Goal: Task Accomplishment & Management: Manage account settings

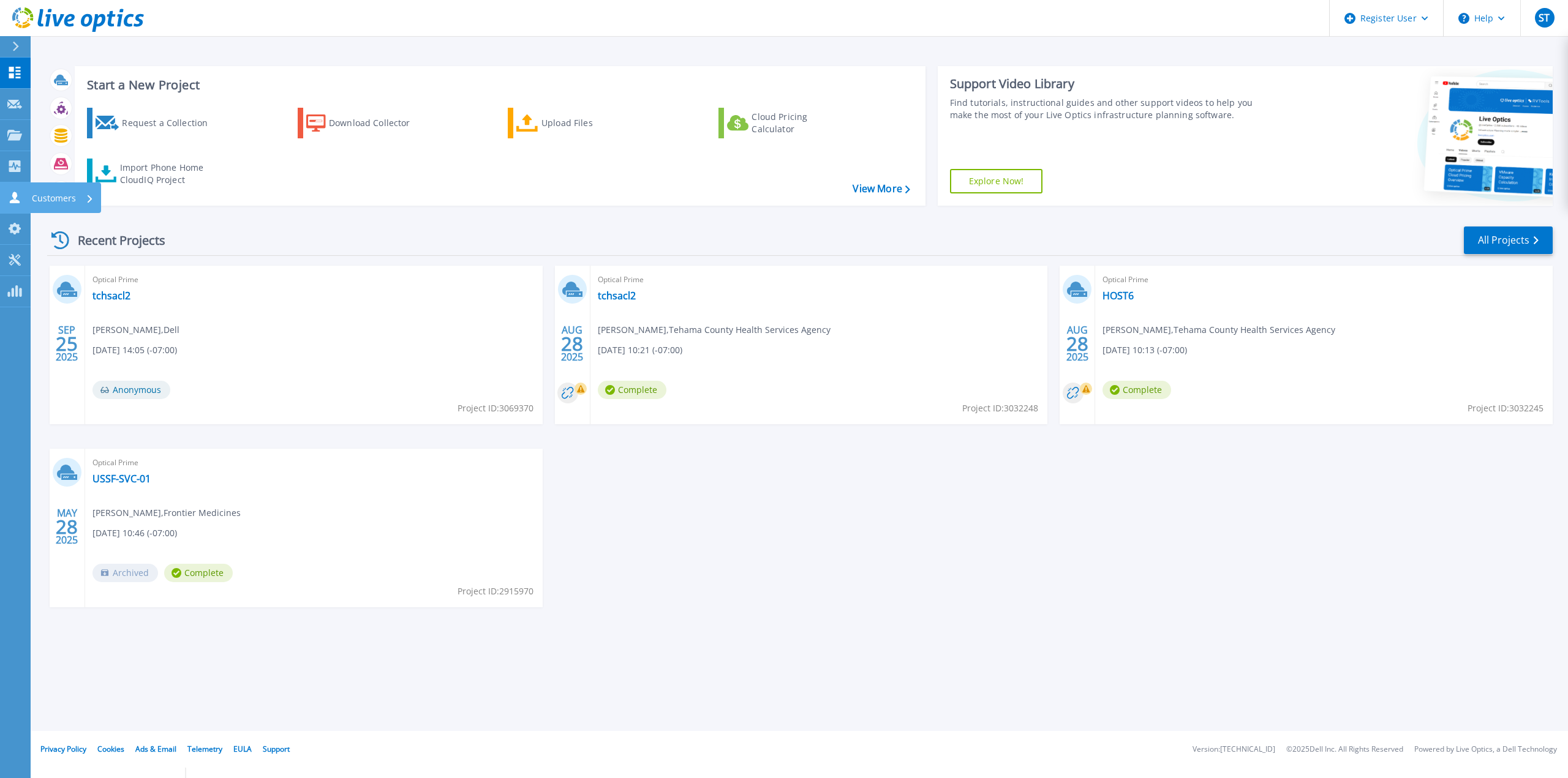
click at [21, 196] on icon at bounding box center [15, 197] width 15 height 11
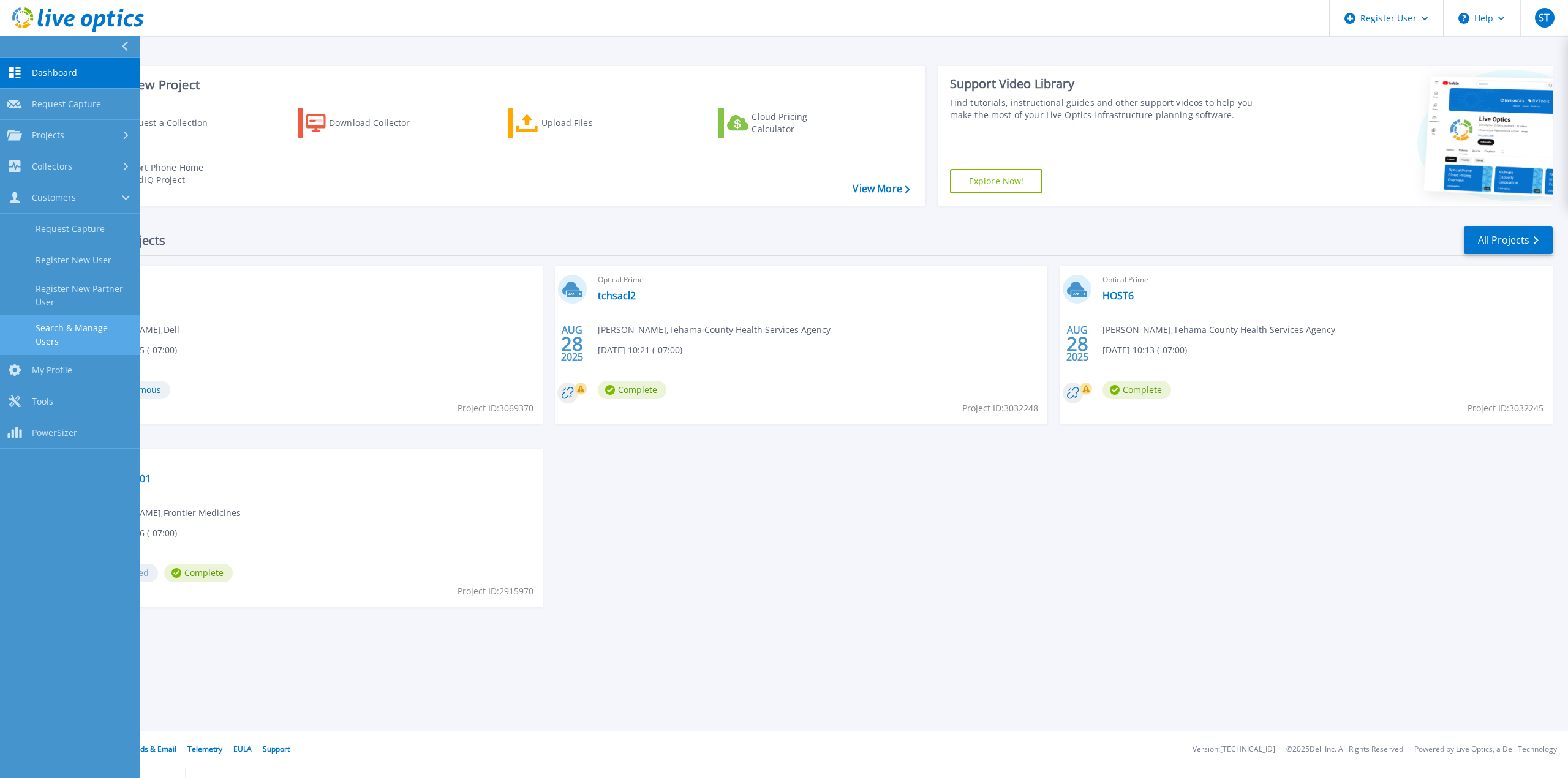
click at [63, 322] on link "Search & Manage Users" at bounding box center [69, 335] width 140 height 39
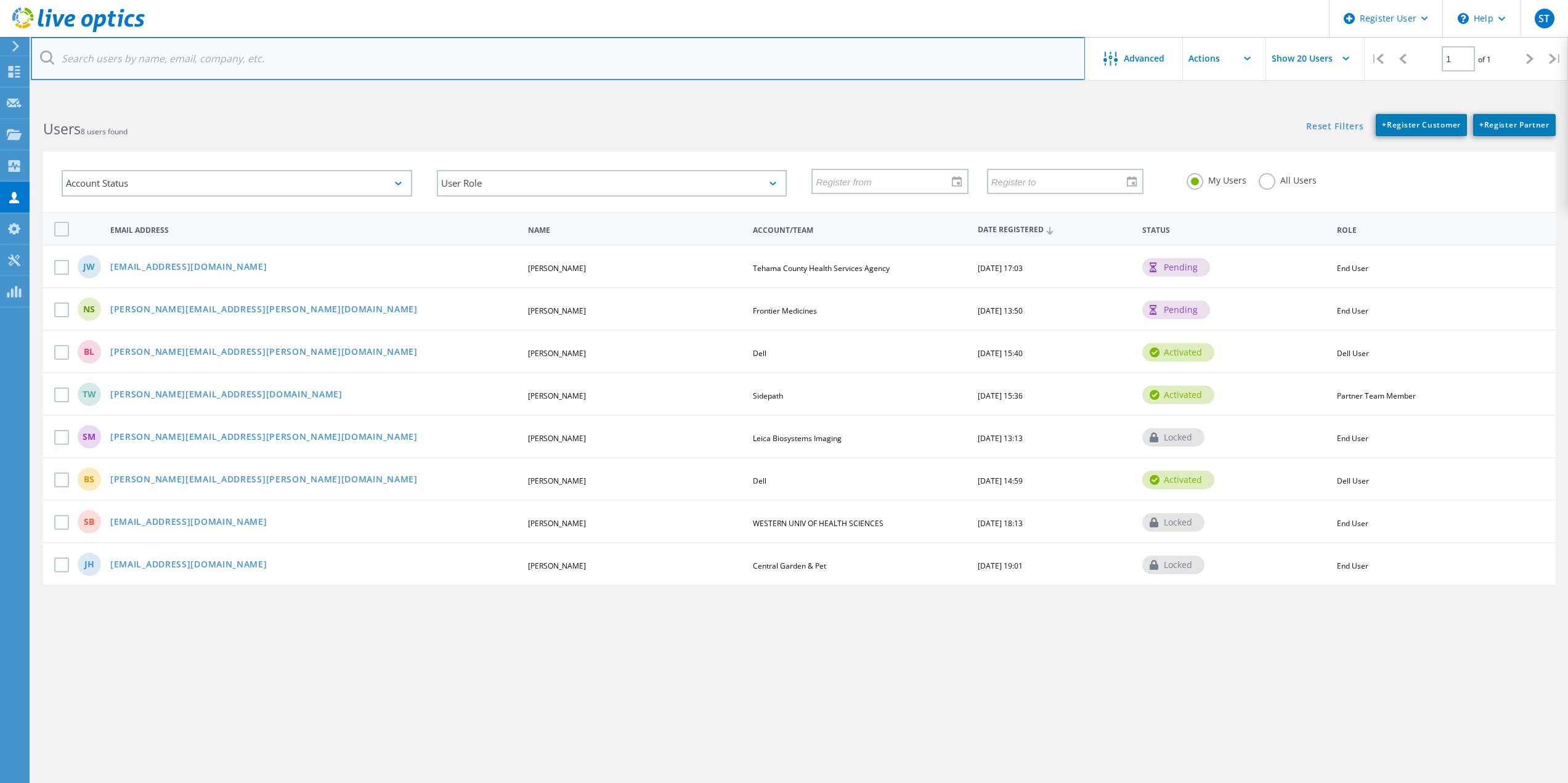
paste input "sbaroian@westernu.edu"
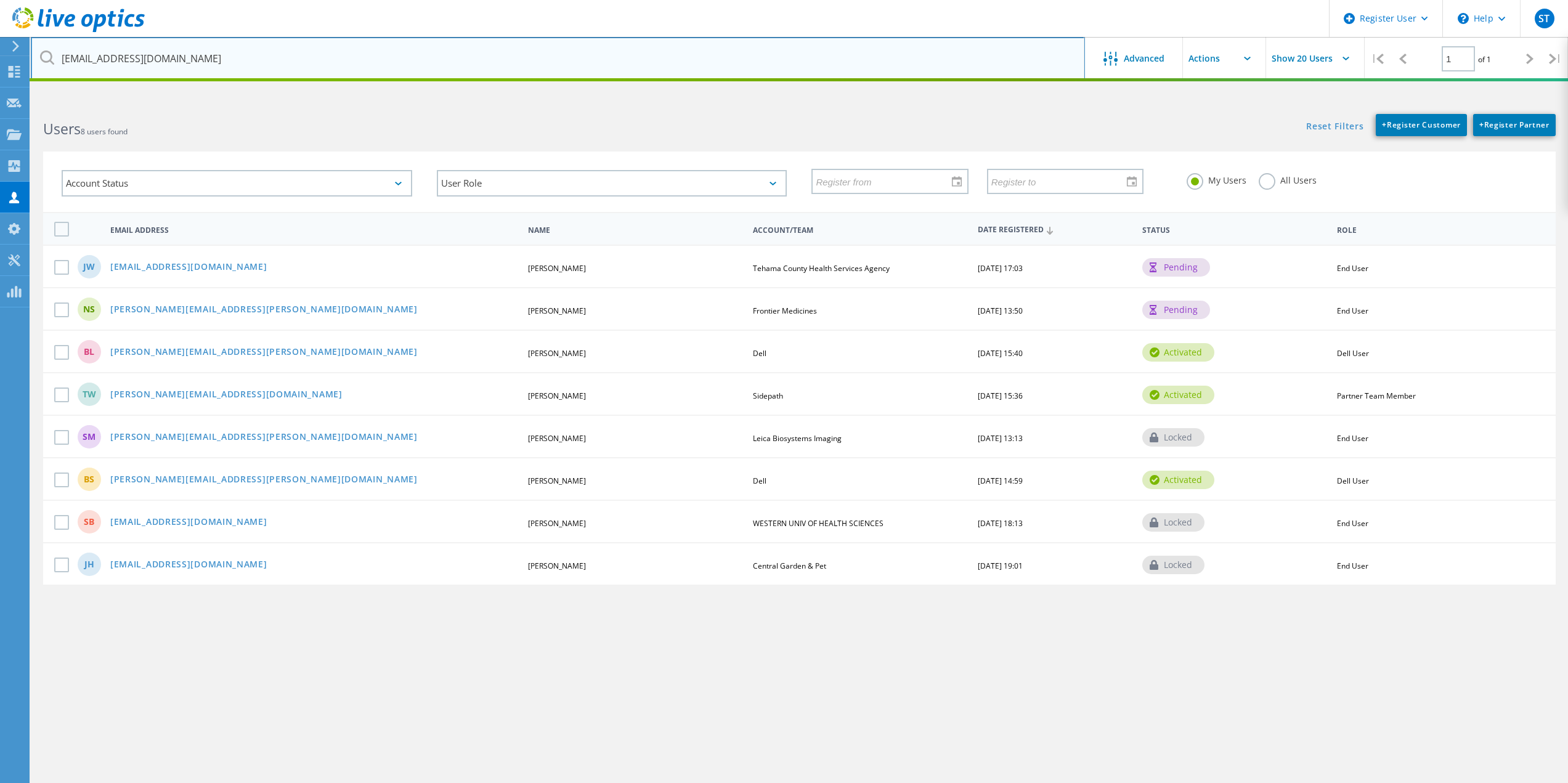
type input "sbaroian@westernu.edu"
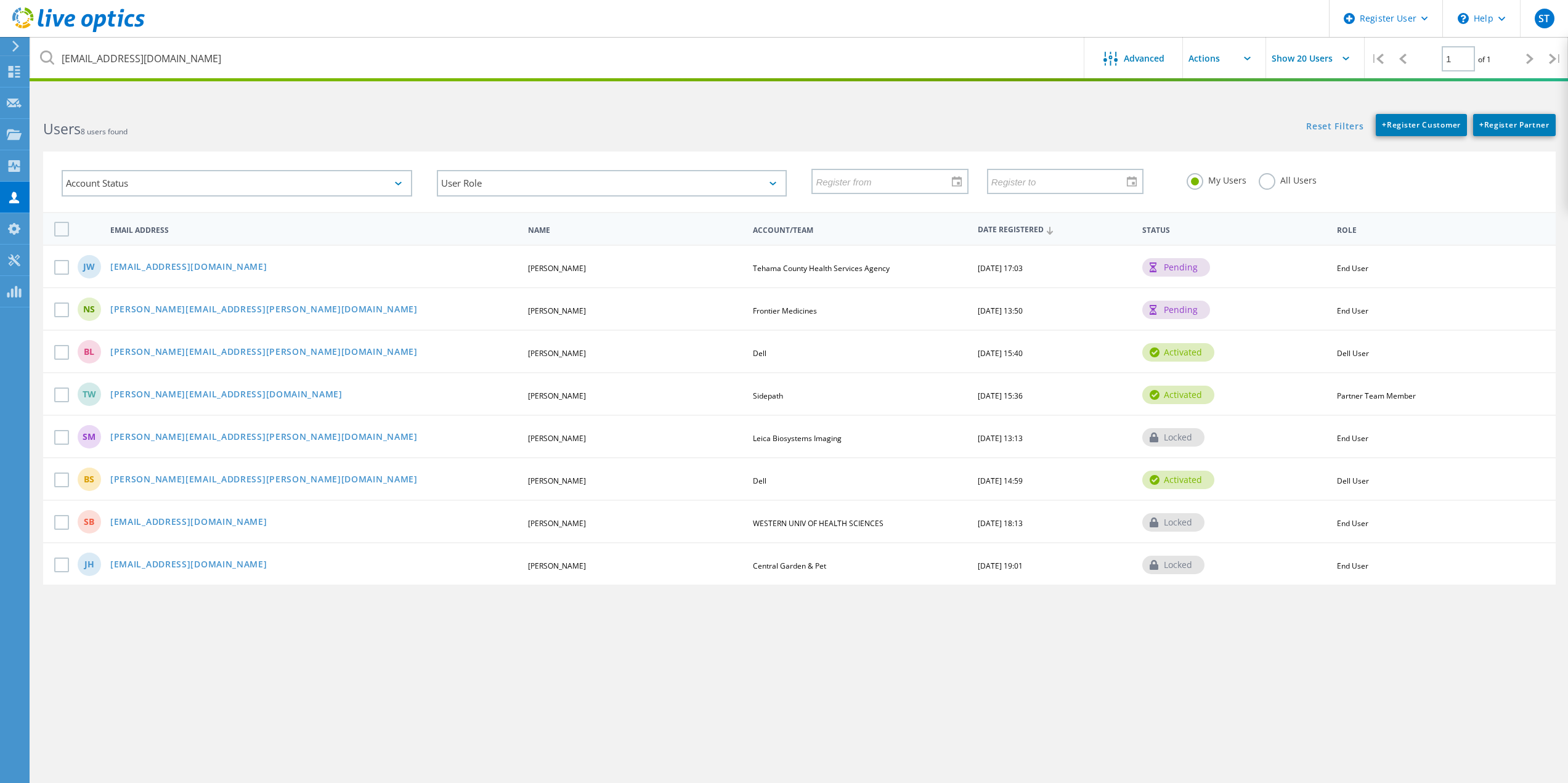
click at [1273, 185] on div "All Users" at bounding box center [1288, 182] width 58 height 18
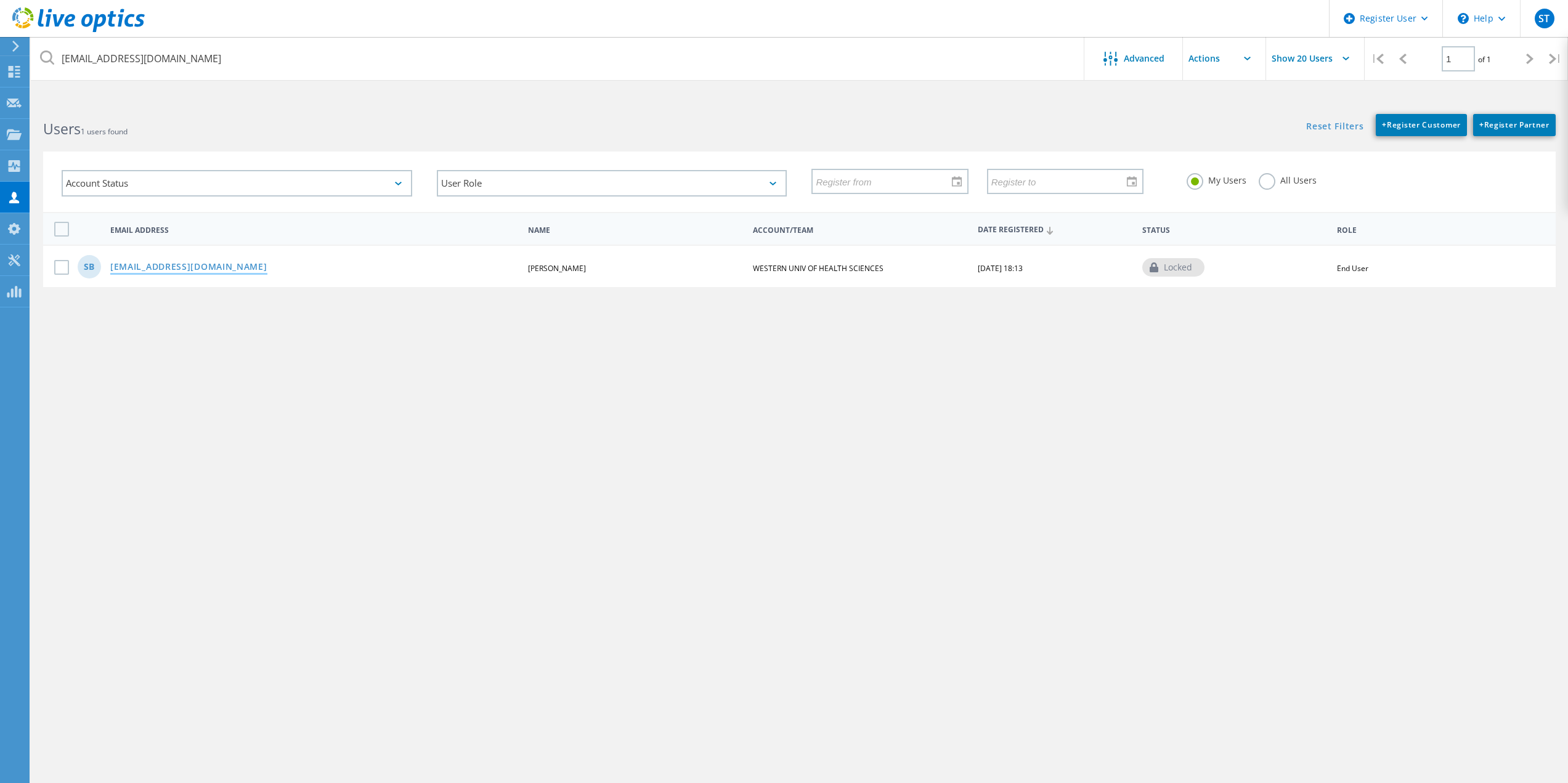
click at [177, 266] on link "sbaroian@westernu.edu" at bounding box center [189, 268] width 157 height 11
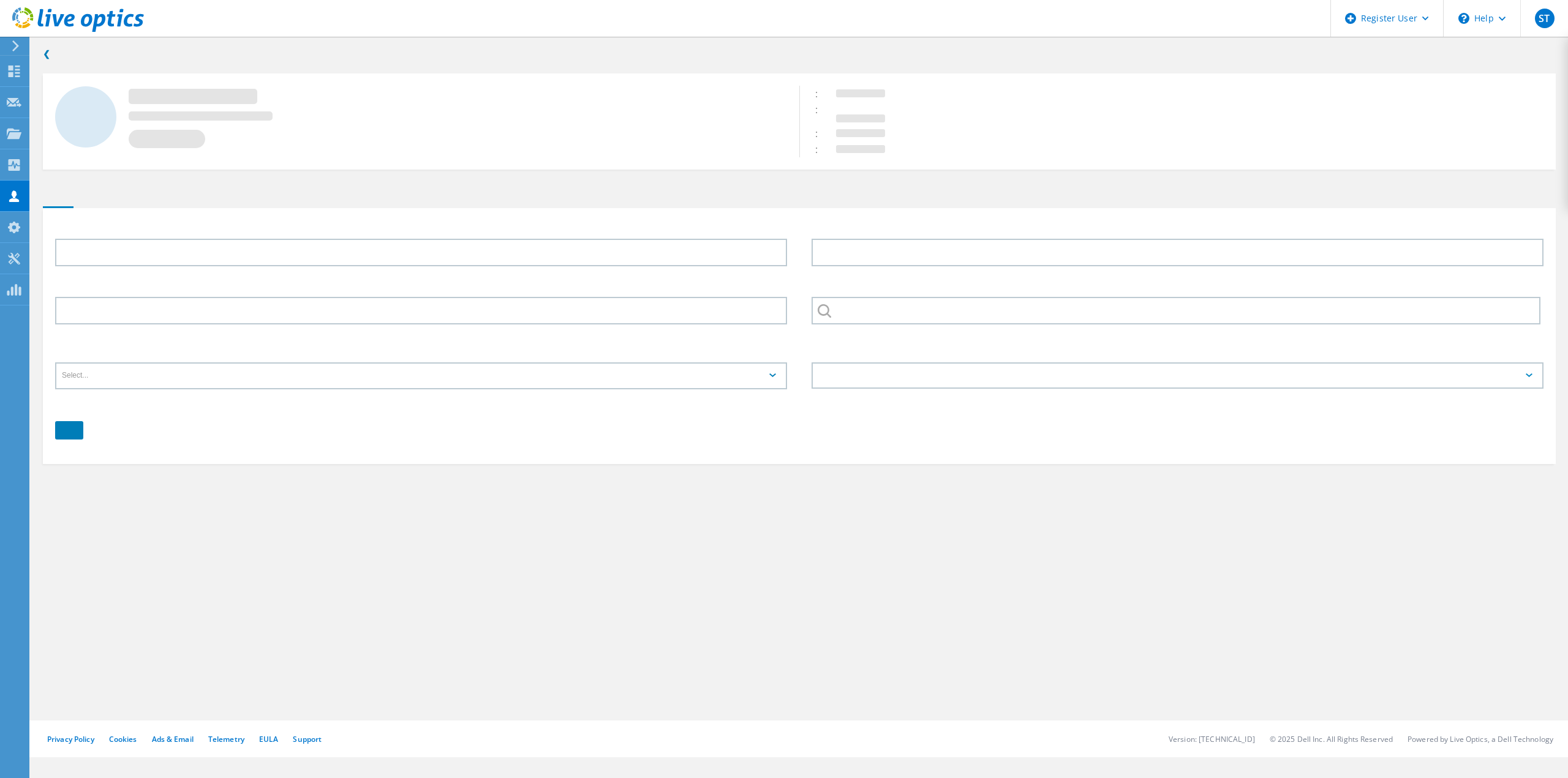
type input "Souren"
type input "Baroian"
type input "WESTERN UNIV OF HEALTH SCIENCES"
type input "English"
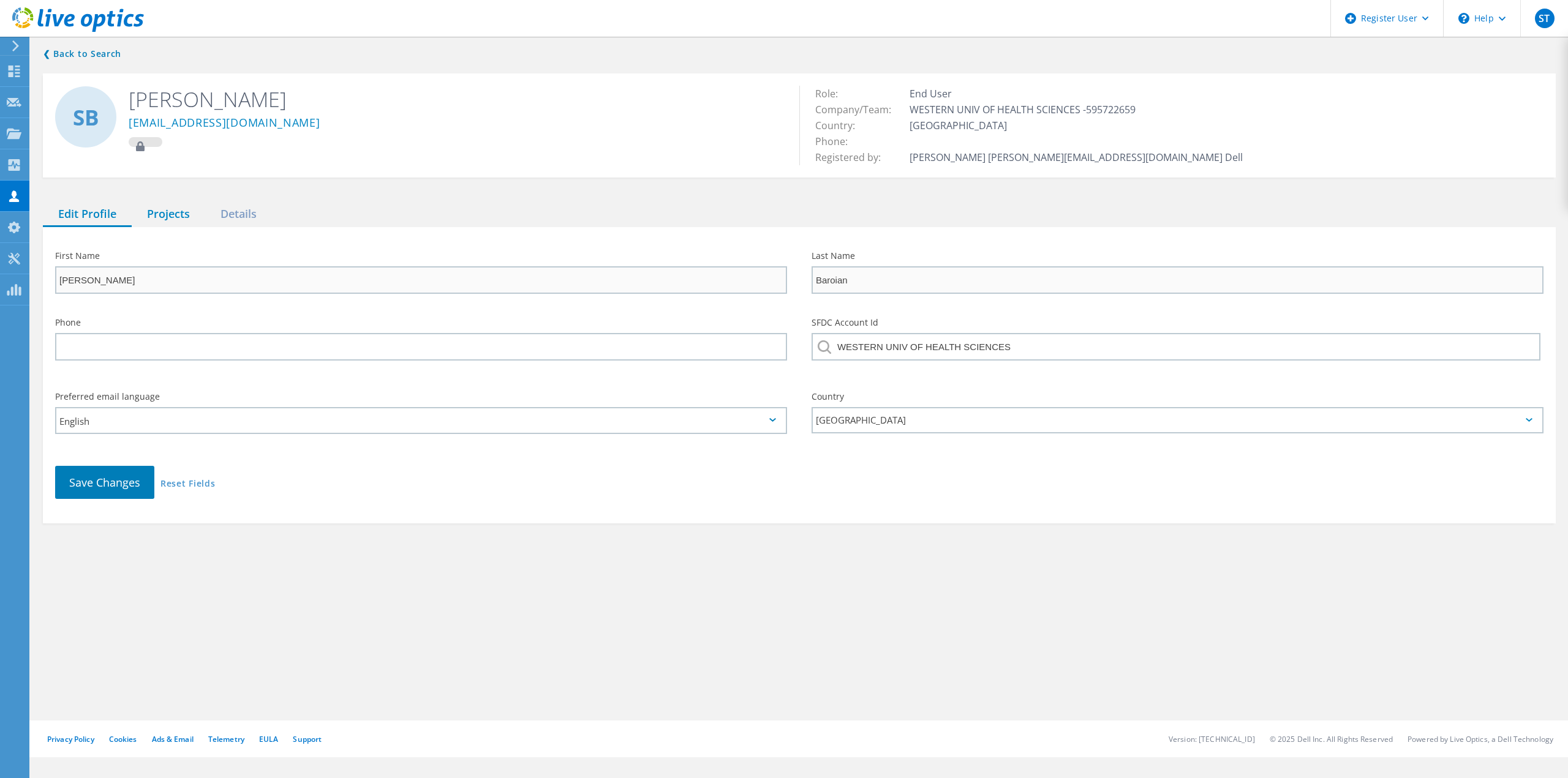
click at [192, 223] on div "Projects" at bounding box center [168, 215] width 73 height 25
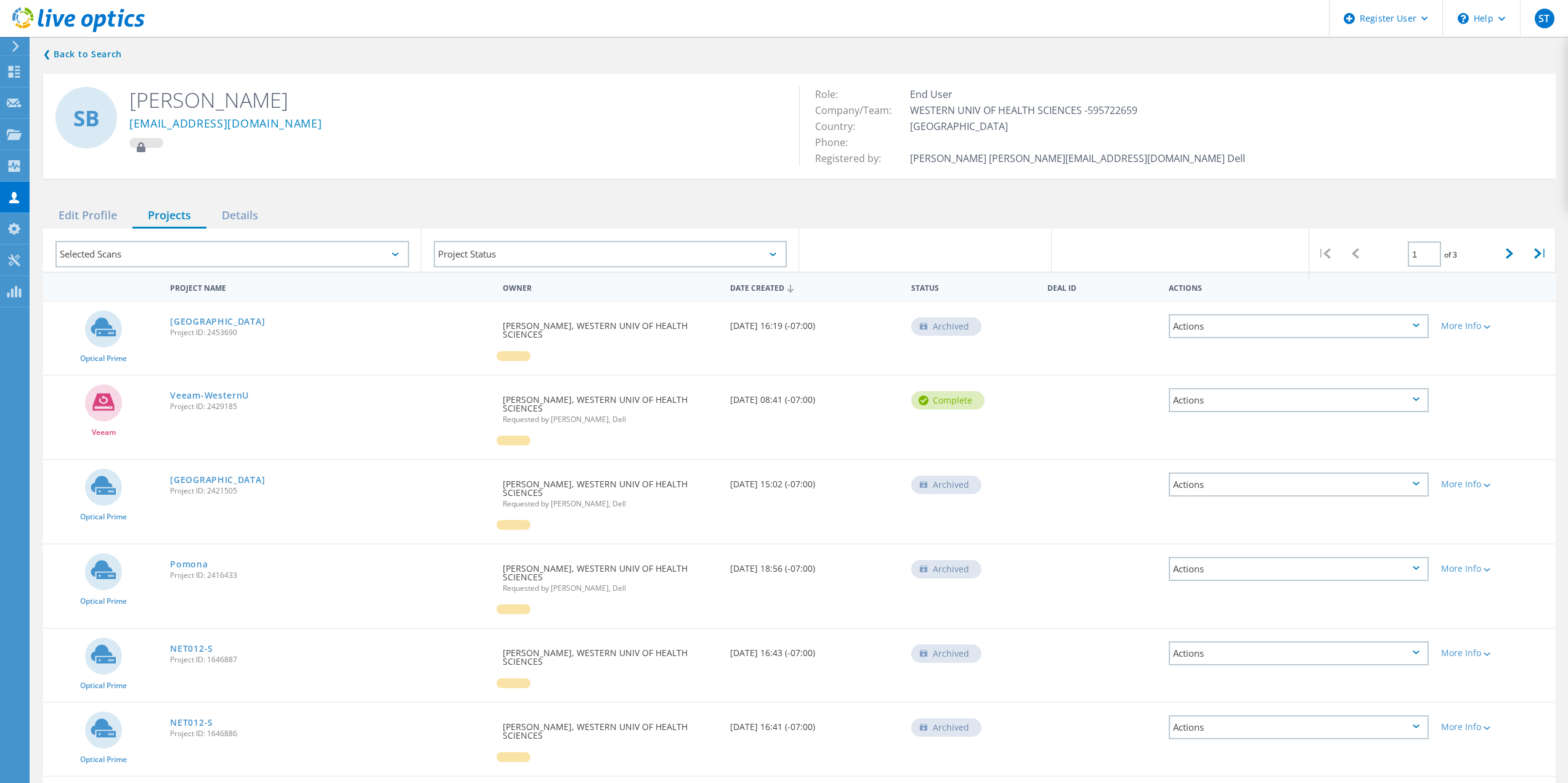
click at [392, 261] on div "Selected Scans" at bounding box center [232, 254] width 354 height 26
click at [195, 313] on label "Optical Prime" at bounding box center [243, 310] width 318 height 15
click at [0, 0] on input "Optical Prime" at bounding box center [0, 0] width 0 height 0
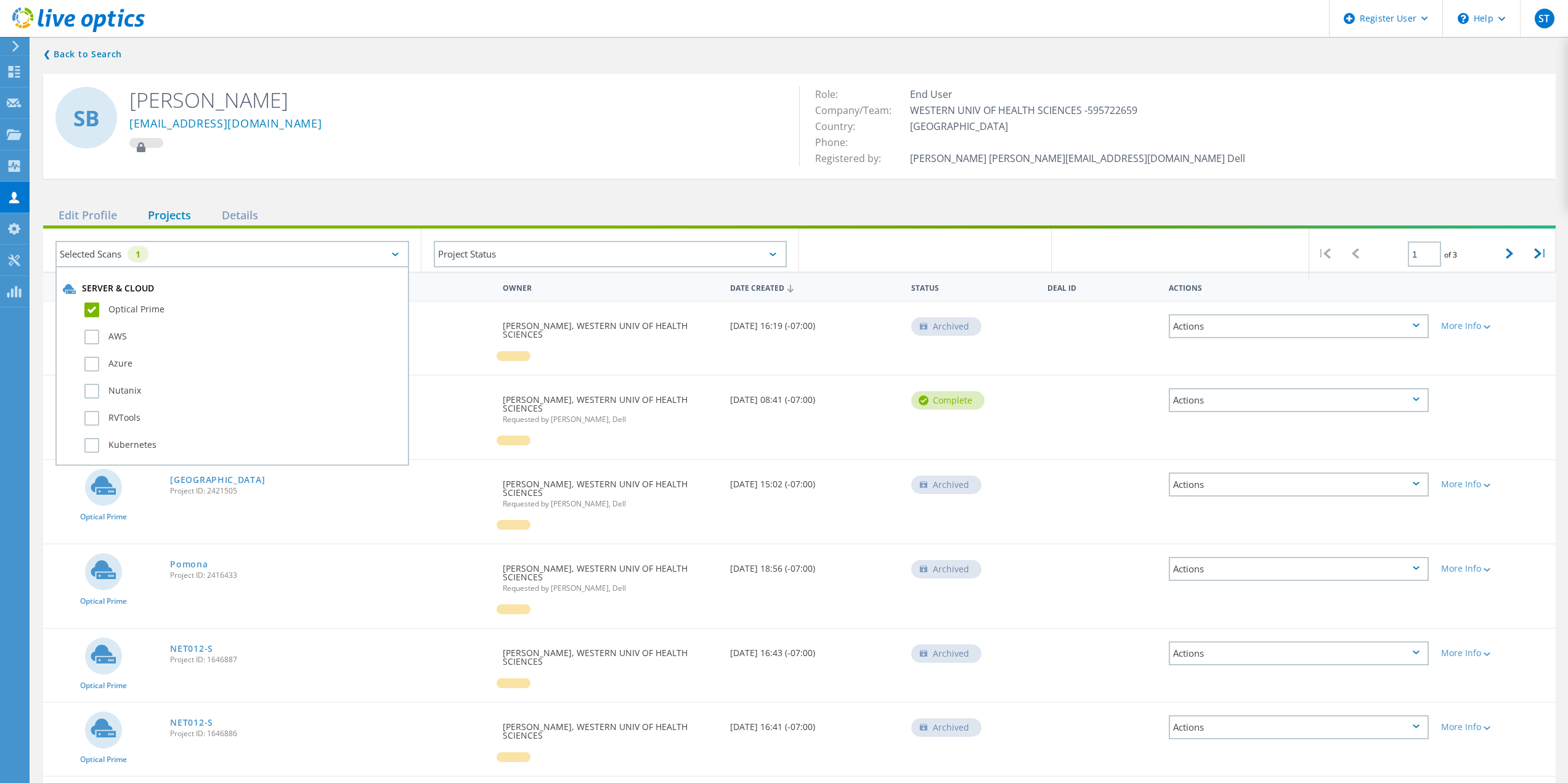
click at [436, 183] on div "❮ Back to Search SB Souren Baroian sbaroian@westernu.edu Role: End User Company…" at bounding box center [799, 574] width 1537 height 1080
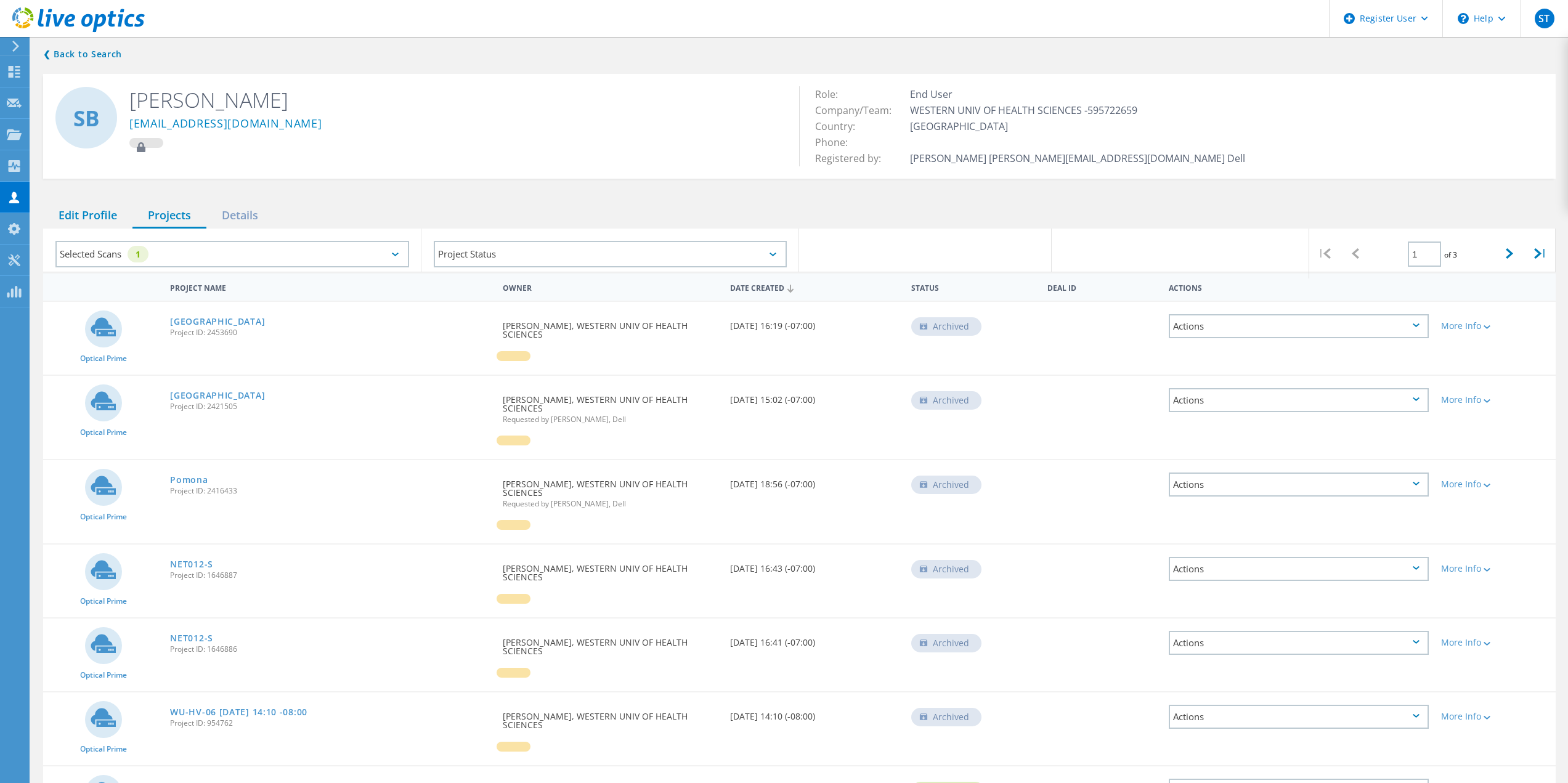
click at [116, 215] on div "Edit Profile" at bounding box center [87, 216] width 89 height 26
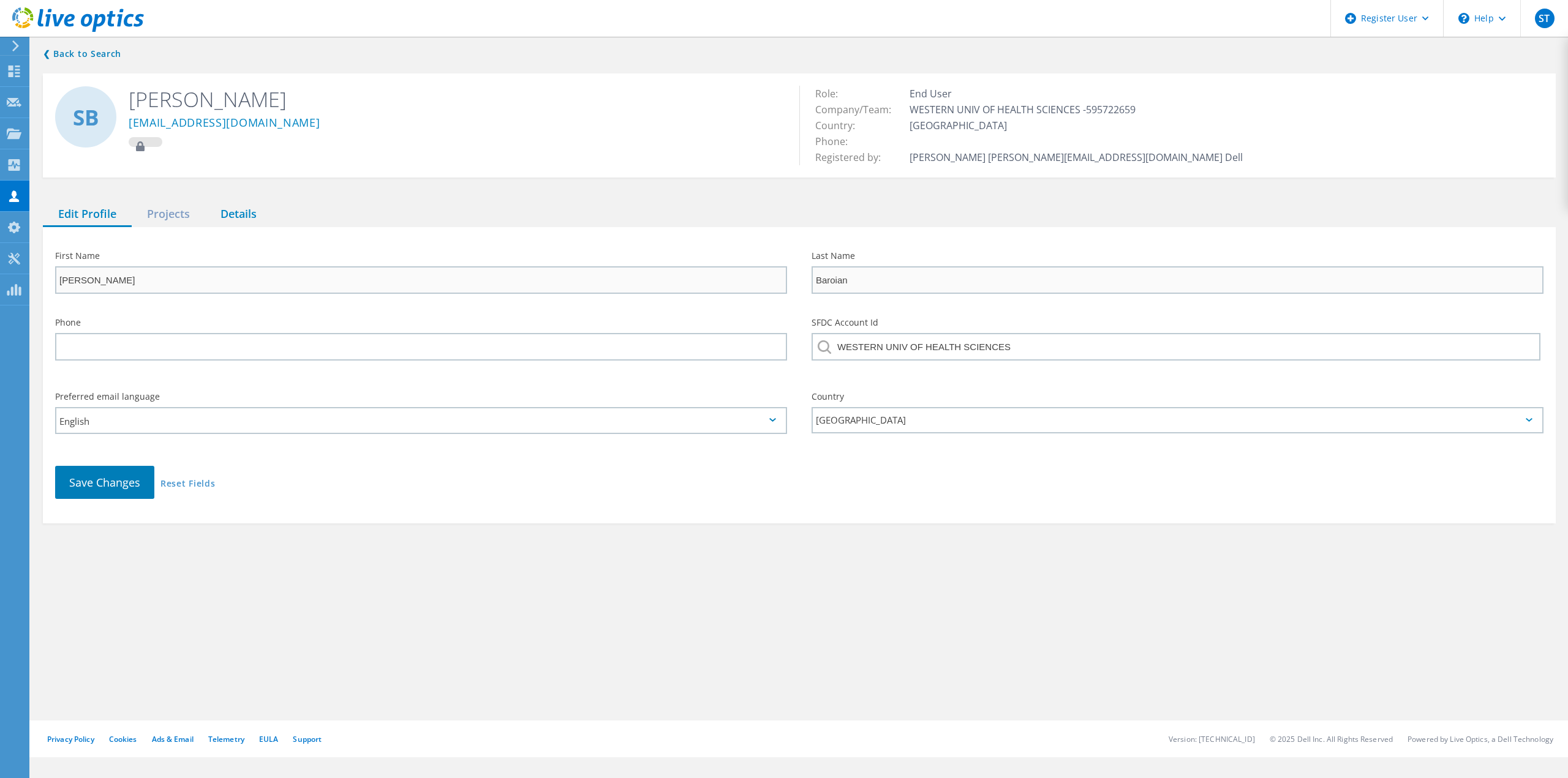
click at [234, 220] on div "Details" at bounding box center [238, 215] width 67 height 25
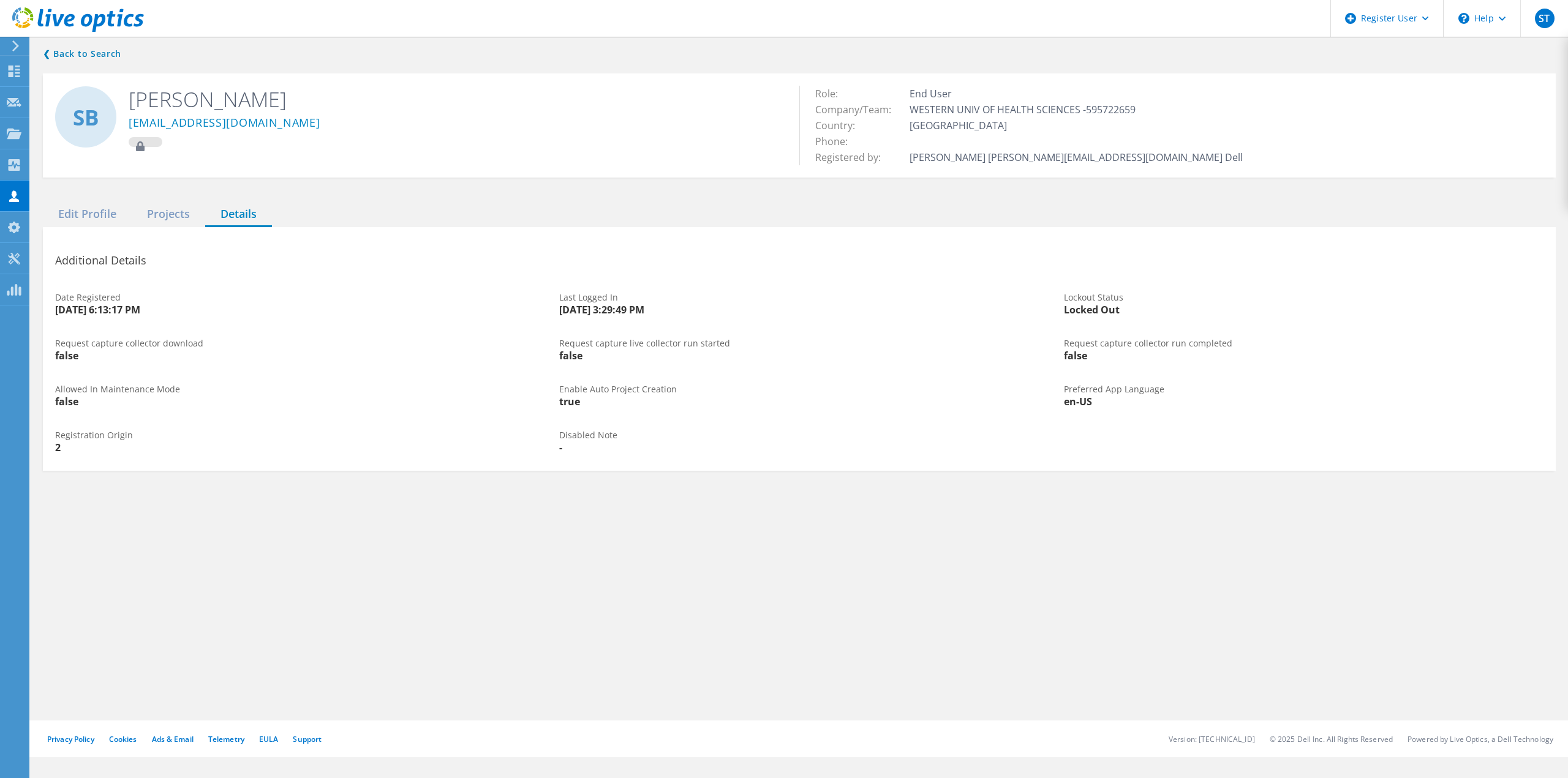
click at [20, 49] on div at bounding box center [13, 46] width 19 height 11
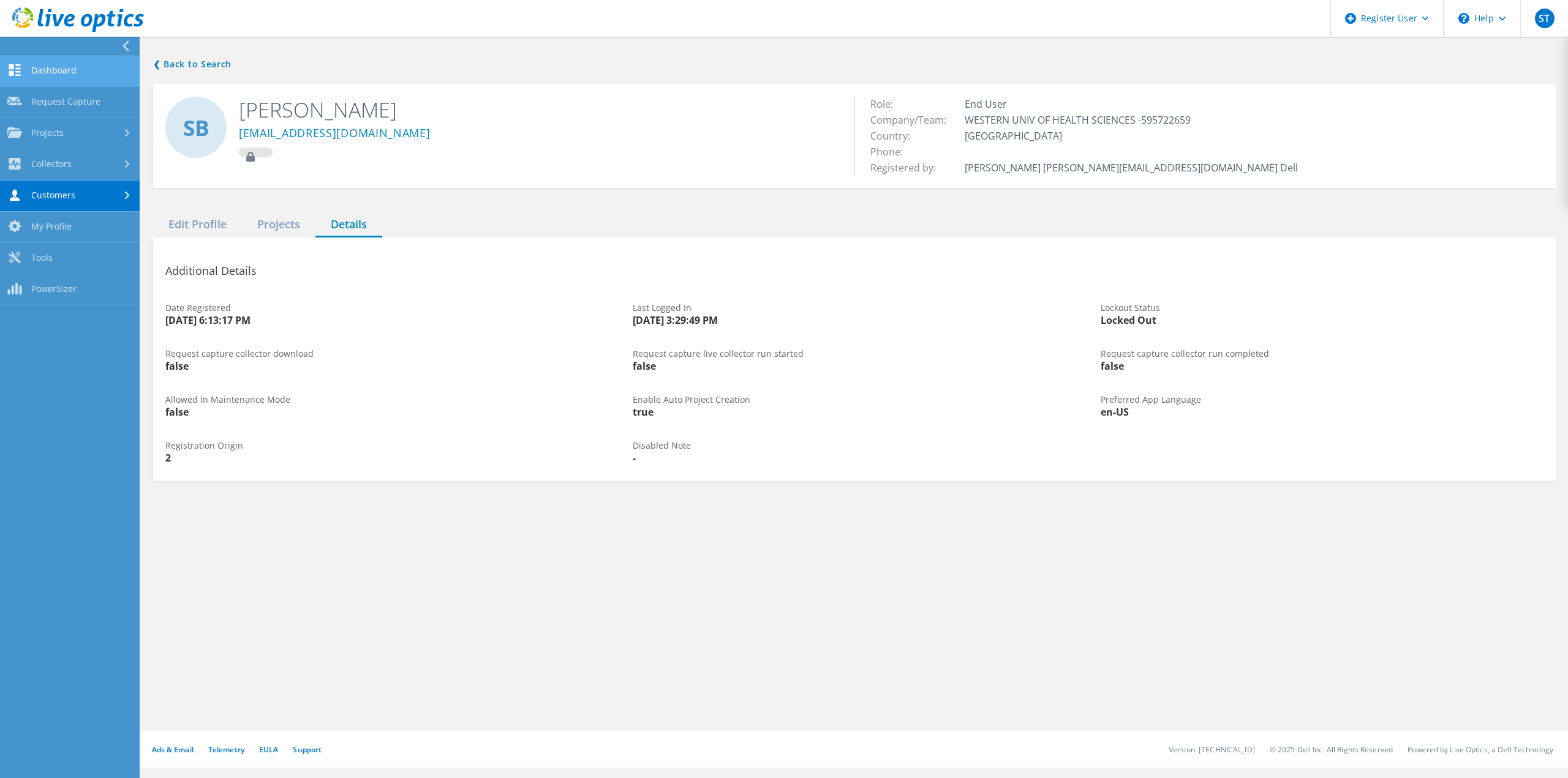
click at [76, 81] on link "Dashboard" at bounding box center [69, 71] width 140 height 31
